Goal: Navigation & Orientation: Find specific page/section

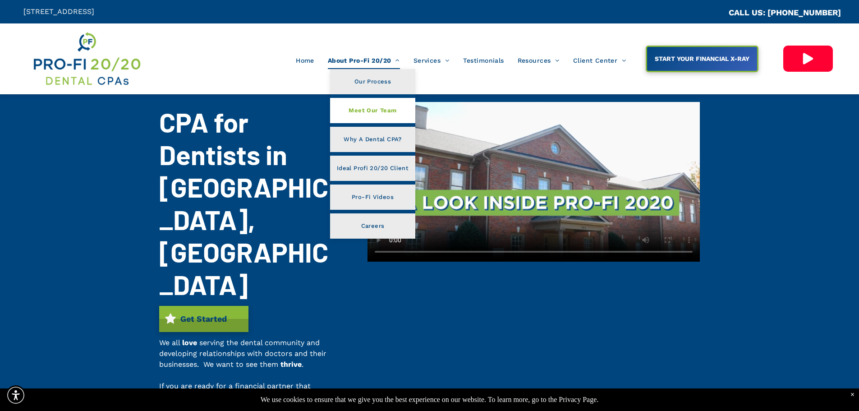
click at [375, 115] on span "Meet Our Team" at bounding box center [373, 111] width 48 height 12
